Goal: Check status: Check status

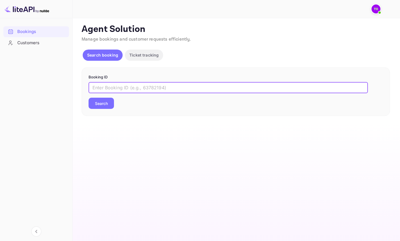
click at [118, 85] on input "text" at bounding box center [228, 87] width 279 height 11
paste input "on7LRmL6P"
type input "on7LRmL6P"
click at [108, 99] on button "Search" at bounding box center [101, 103] width 25 height 11
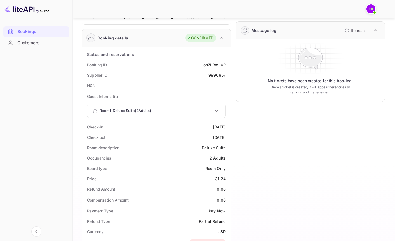
scroll to position [74, 0]
click at [219, 119] on div "Guest Information Room 1 - Deluxe Suite ( 2 Adults ) Guest 1 First Name [PERSON…" at bounding box center [156, 105] width 144 height 31
click at [221, 107] on div "Room 1 - Deluxe Suite ( 2 Adults )" at bounding box center [156, 110] width 138 height 13
click at [214, 109] on icon at bounding box center [216, 110] width 7 height 7
click at [214, 110] on icon at bounding box center [216, 110] width 7 height 7
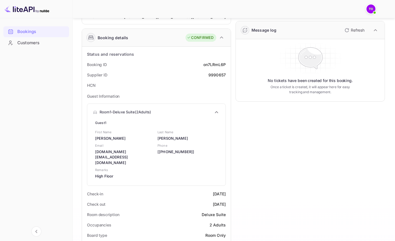
click at [214, 110] on icon at bounding box center [216, 112] width 7 height 7
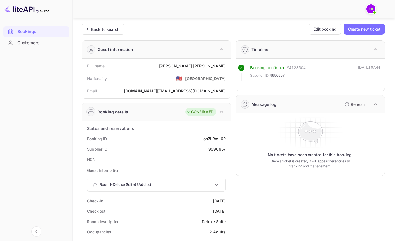
scroll to position [0, 0]
click at [241, 140] on div "No tickets have been created for this booking. Once a ticket is created, it wil…" at bounding box center [310, 145] width 144 height 58
click at [219, 149] on div "9990657" at bounding box center [216, 149] width 17 height 6
copy div "9990657"
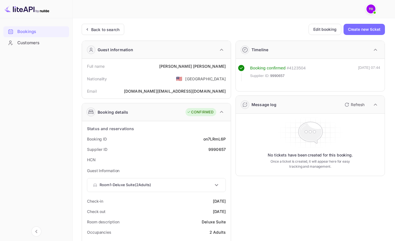
click at [251, 139] on div "No tickets have been created for this booking. Once a ticket is created, it wil…" at bounding box center [310, 145] width 144 height 58
click at [247, 139] on div "No tickets have been created for this booking. Once a ticket is created, it wil…" at bounding box center [310, 145] width 144 height 58
click at [217, 150] on div "9990657" at bounding box center [216, 149] width 17 height 6
copy div "9990657"
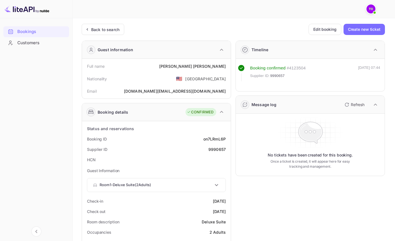
click at [226, 136] on div "Booking ID on7LRmL6P" at bounding box center [156, 139] width 144 height 10
click at [71, 178] on div "Bookings Customers" at bounding box center [36, 128] width 72 height 209
click at [250, 145] on div "No tickets have been created for this booking. Once a ticket is created, it wil…" at bounding box center [310, 145] width 144 height 58
